Goal: Communication & Community: Answer question/provide support

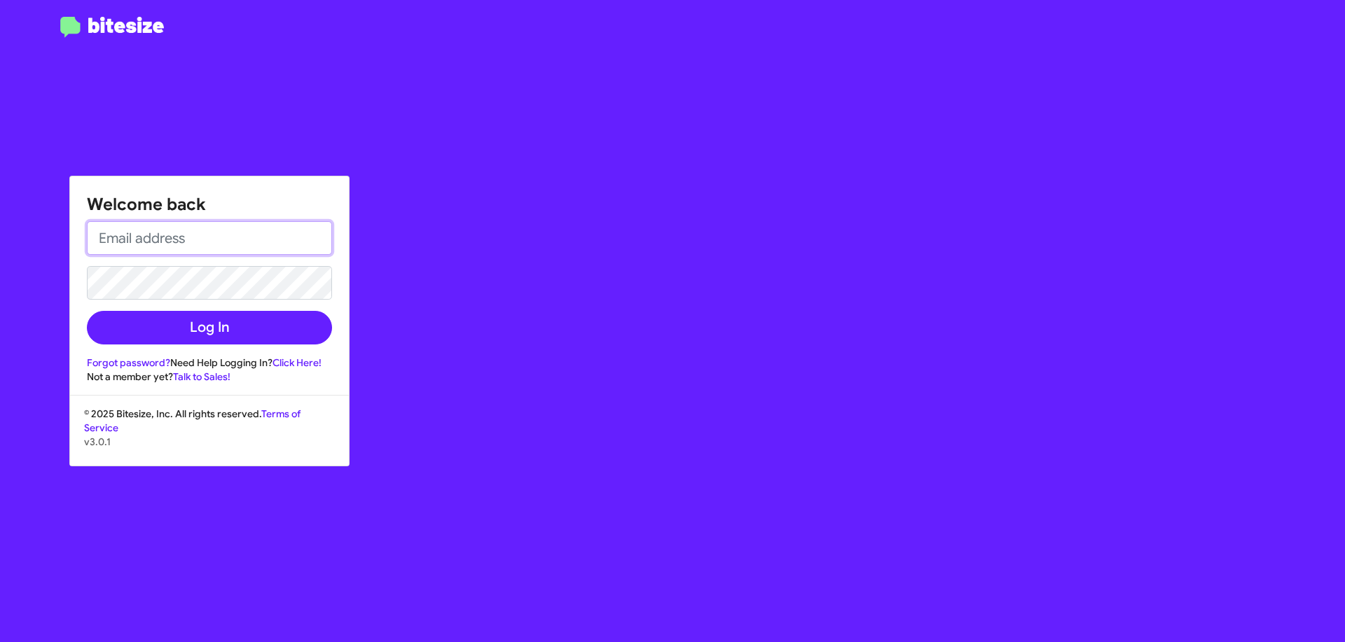
type input "[EMAIL_ADDRESS][DOMAIN_NAME]"
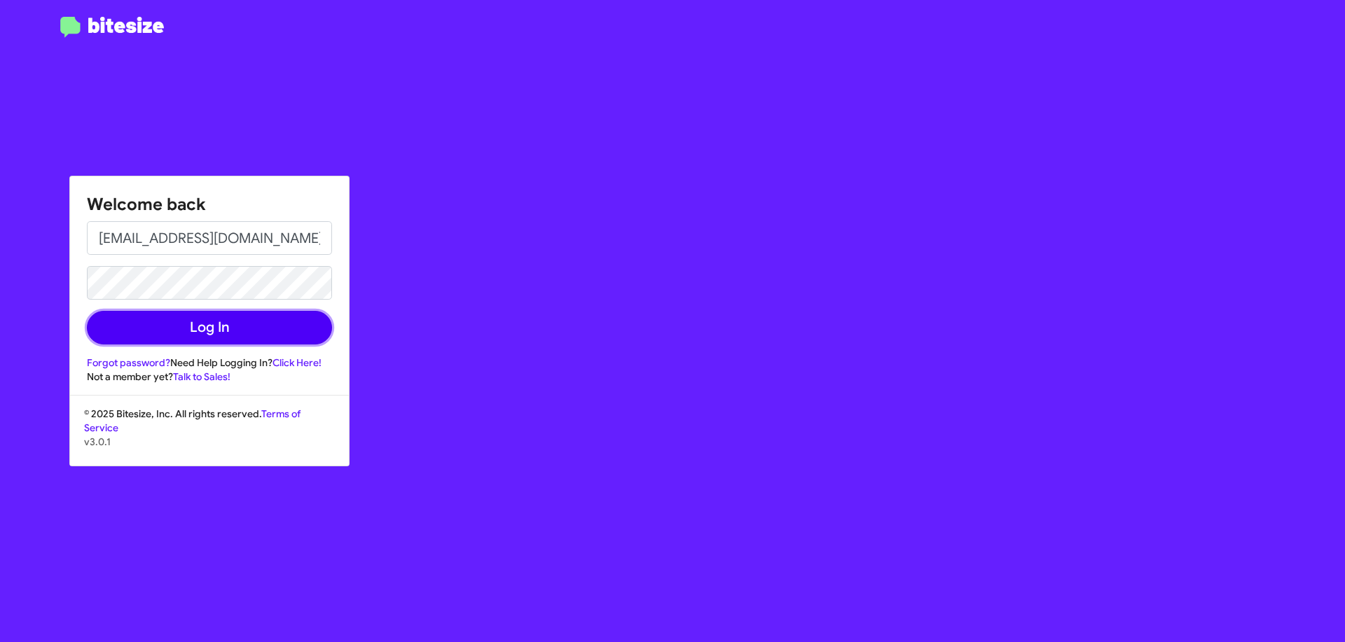
click at [172, 335] on button "Log In" at bounding box center [209, 328] width 245 height 34
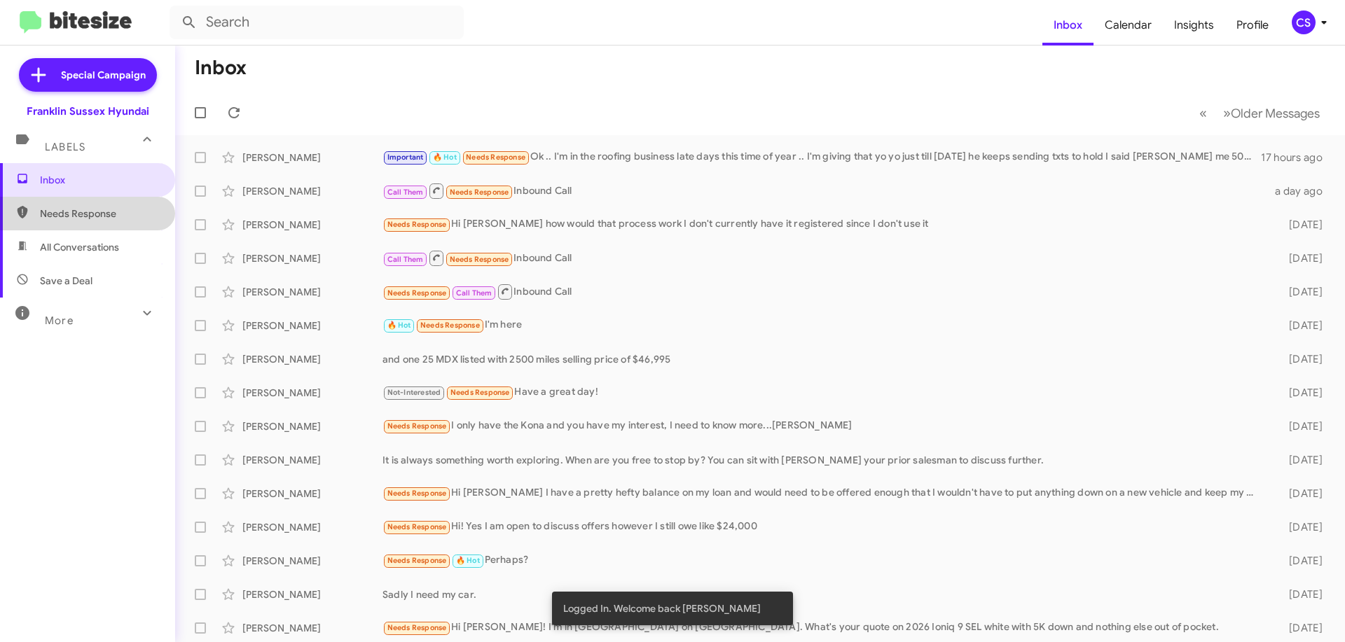
click at [92, 219] on span "Needs Response" at bounding box center [99, 214] width 119 height 14
type input "in:needs-response"
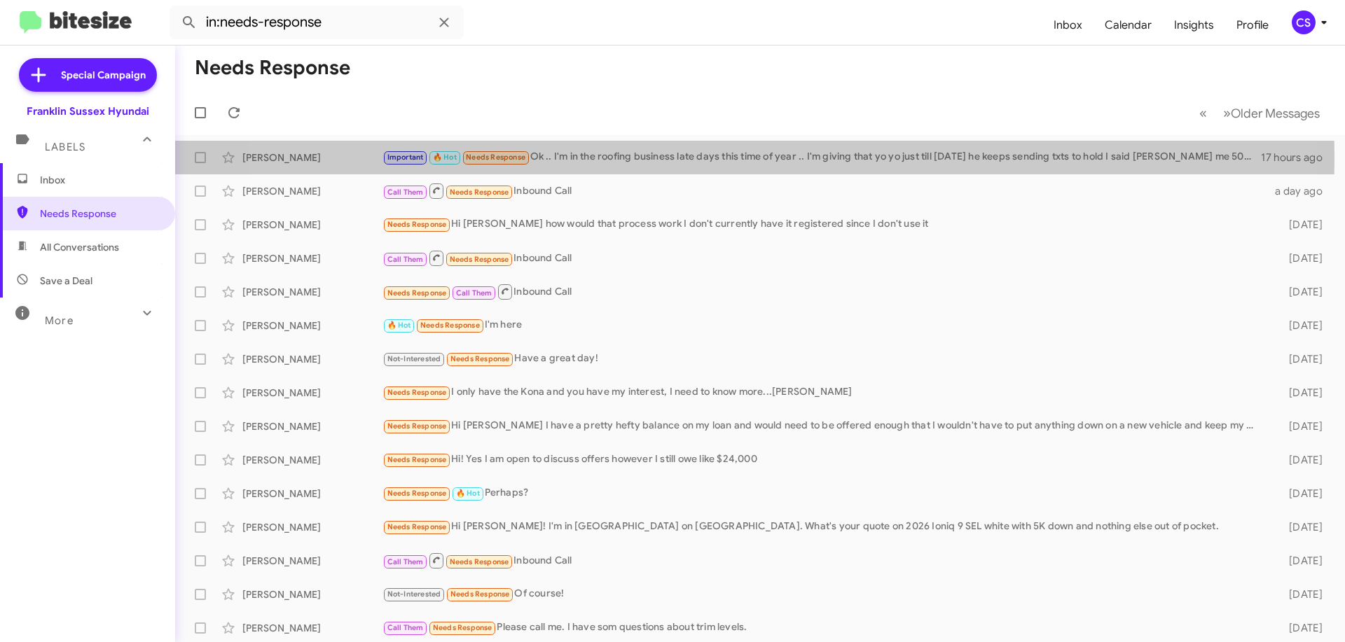
click at [702, 158] on div "Important 🔥 Hot Needs Response Ok .. I'm in the roofing business late days this…" at bounding box center [821, 157] width 878 height 16
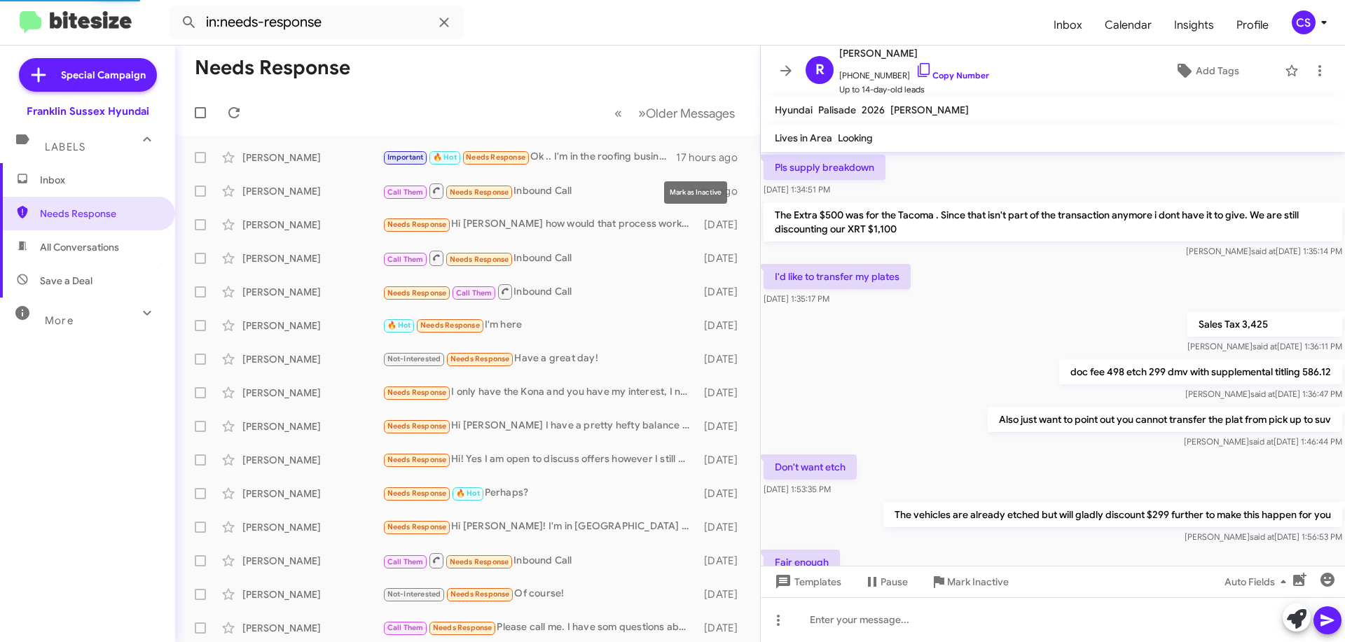
scroll to position [777, 0]
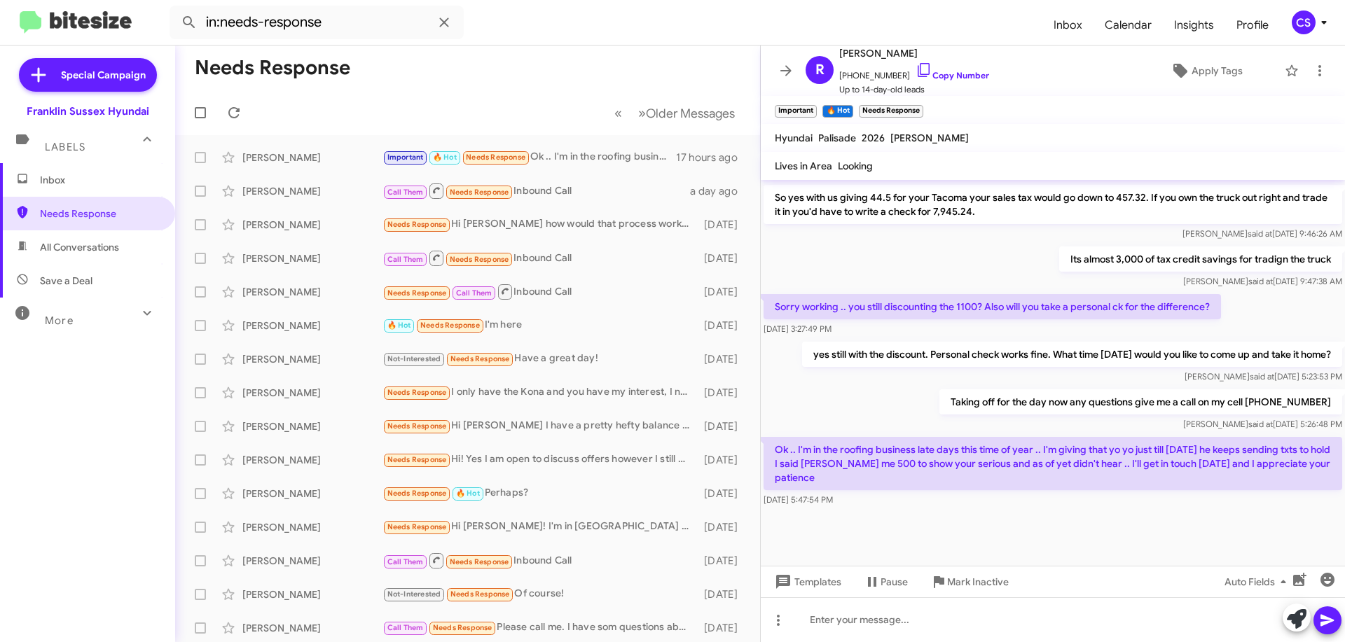
click at [347, 195] on div "[PERSON_NAME]" at bounding box center [312, 191] width 140 height 14
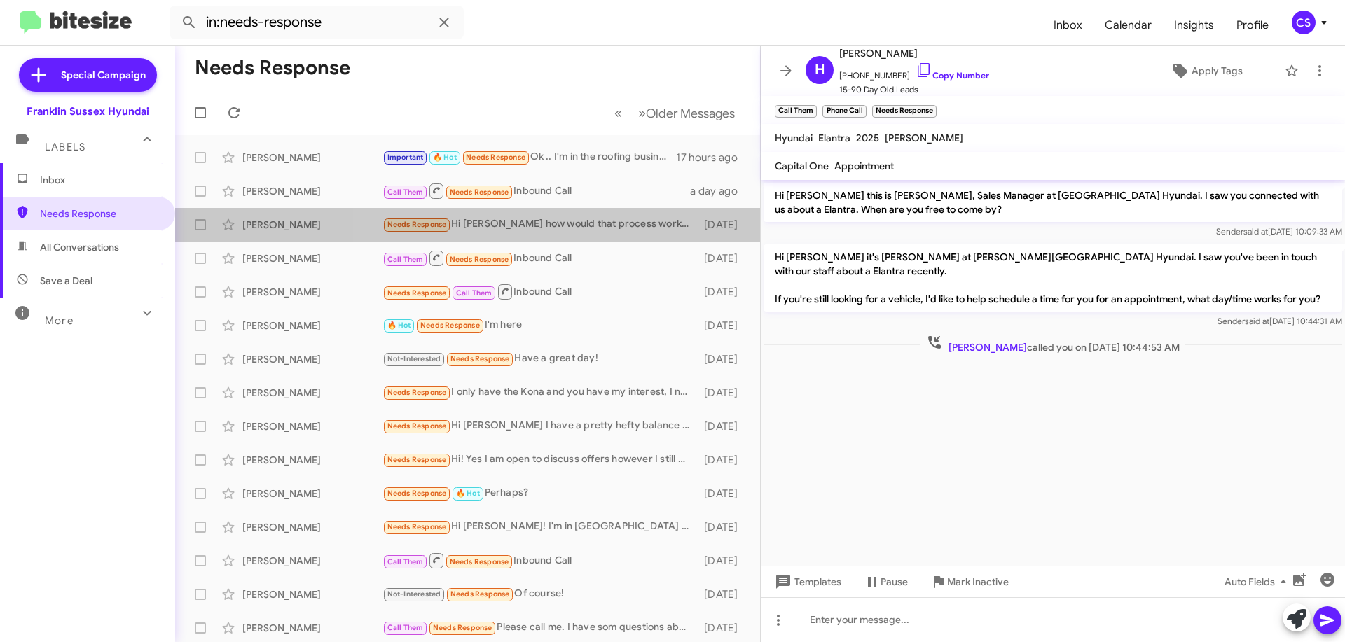
click at [592, 228] on div "Needs Response Hi [PERSON_NAME] how would that process work I don't currently h…" at bounding box center [539, 224] width 314 height 16
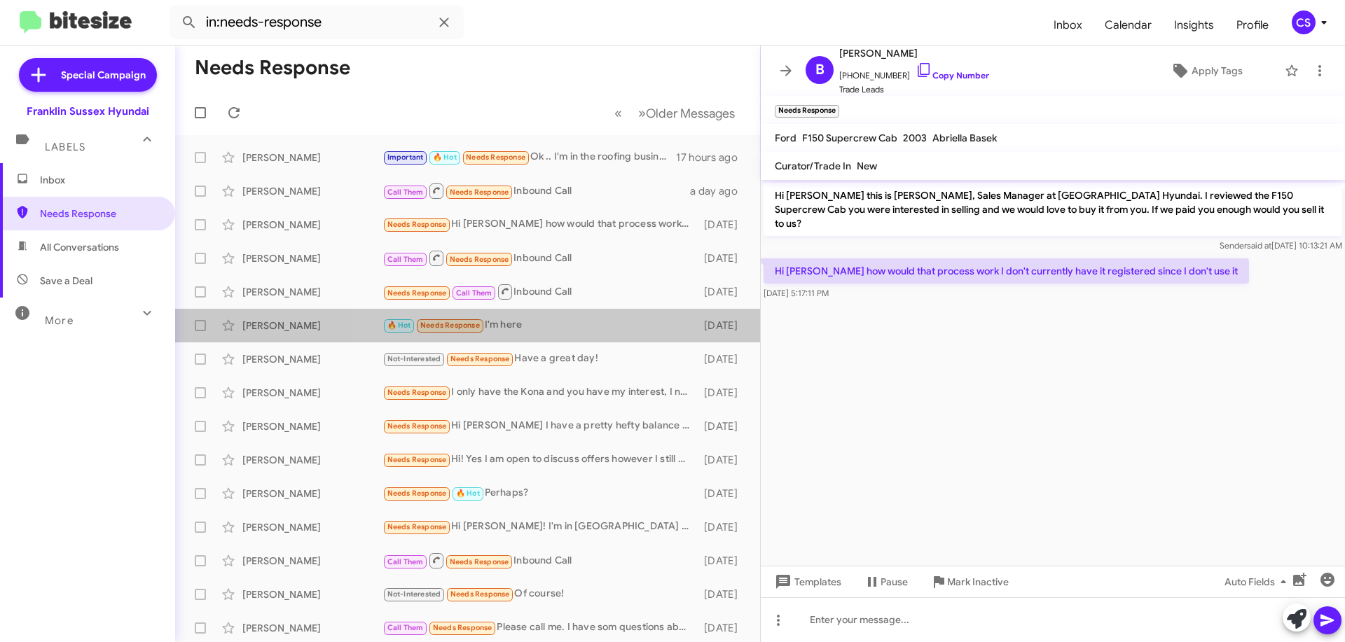
click at [580, 320] on div "🔥 Hot Needs Response I'm here" at bounding box center [539, 325] width 314 height 16
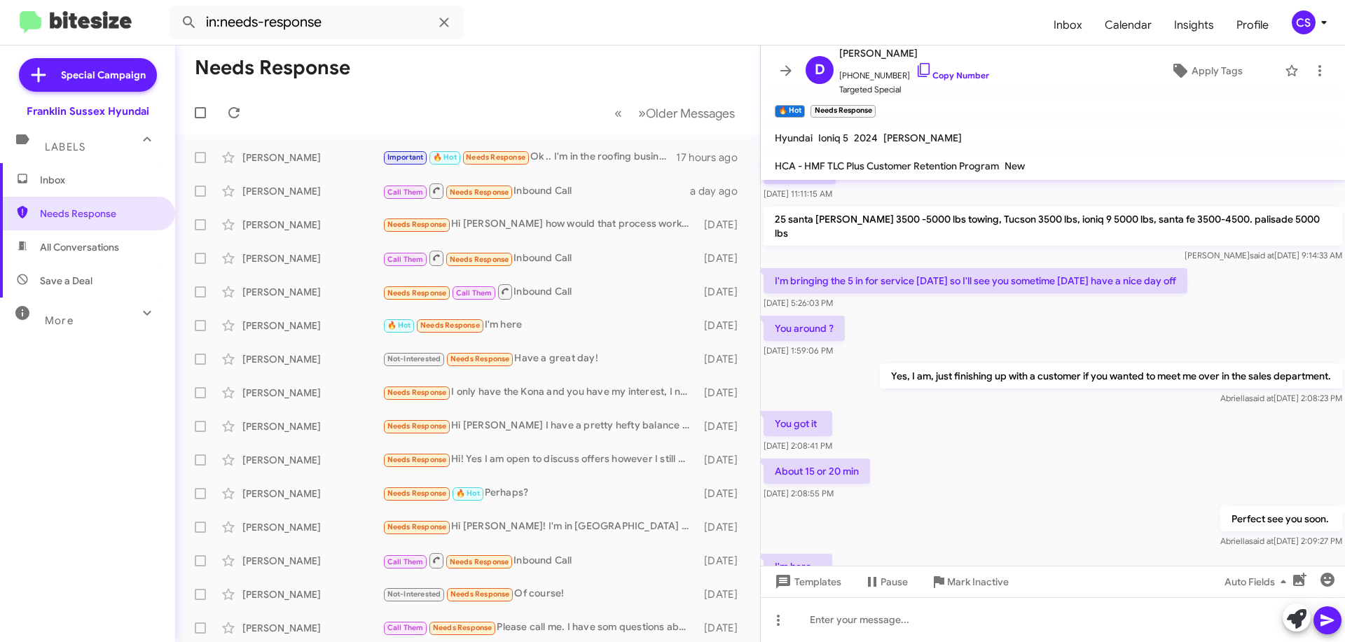
scroll to position [242, 0]
